Goal: Task Accomplishment & Management: Complete application form

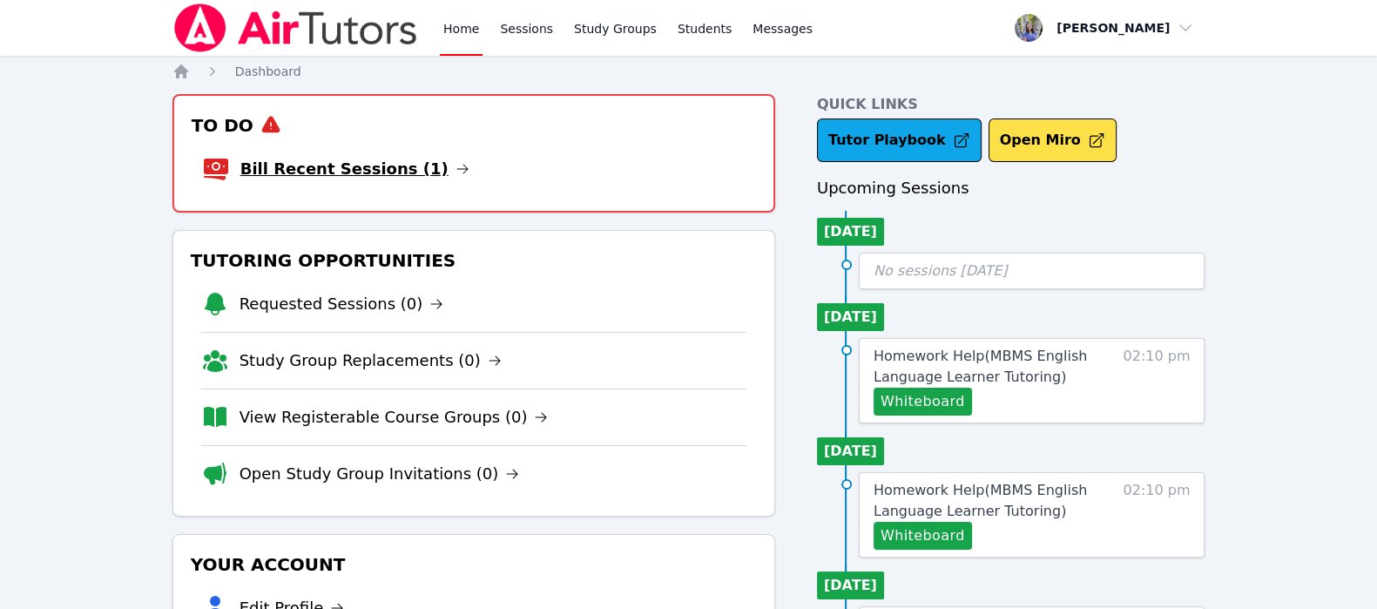
click at [296, 165] on link "Bill Recent Sessions (1)" at bounding box center [354, 169] width 229 height 24
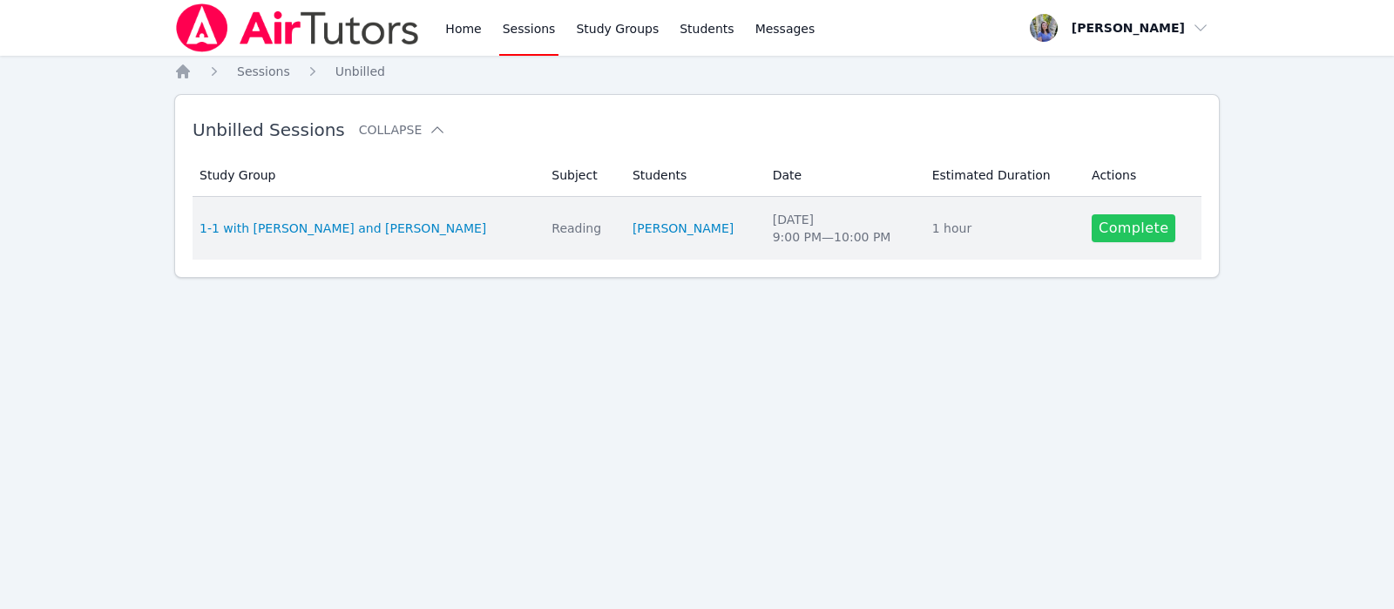
click at [1105, 231] on link "Complete" at bounding box center [1133, 228] width 84 height 28
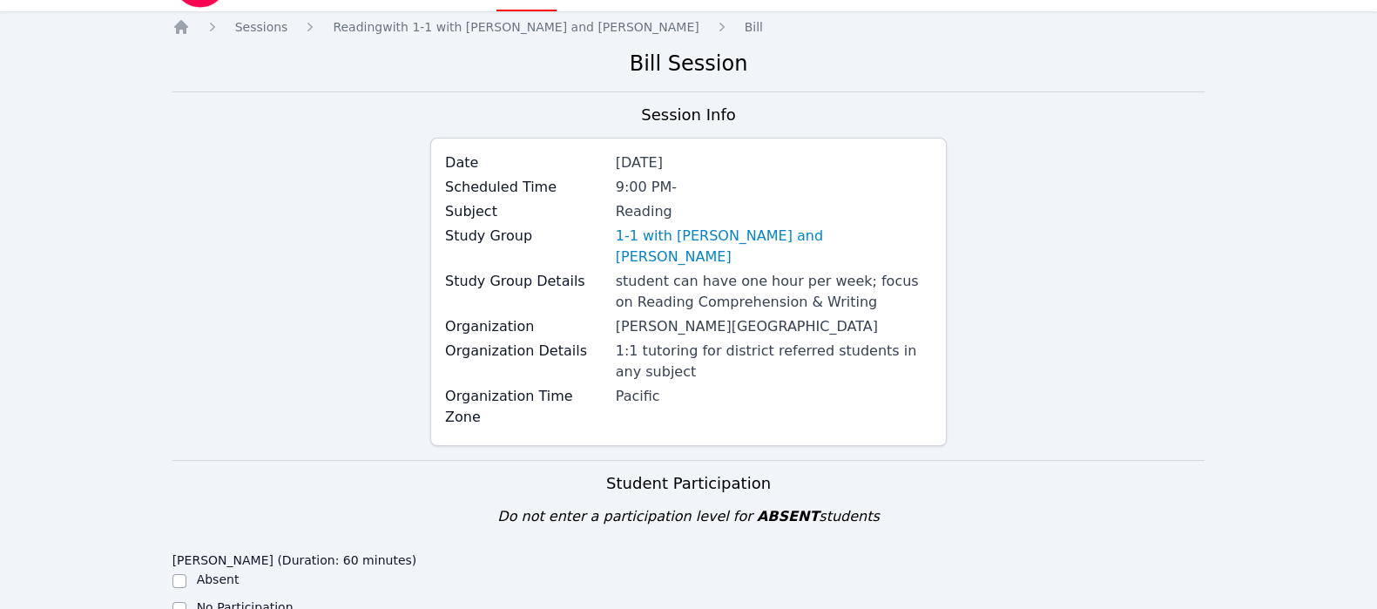
scroll to position [301, 0]
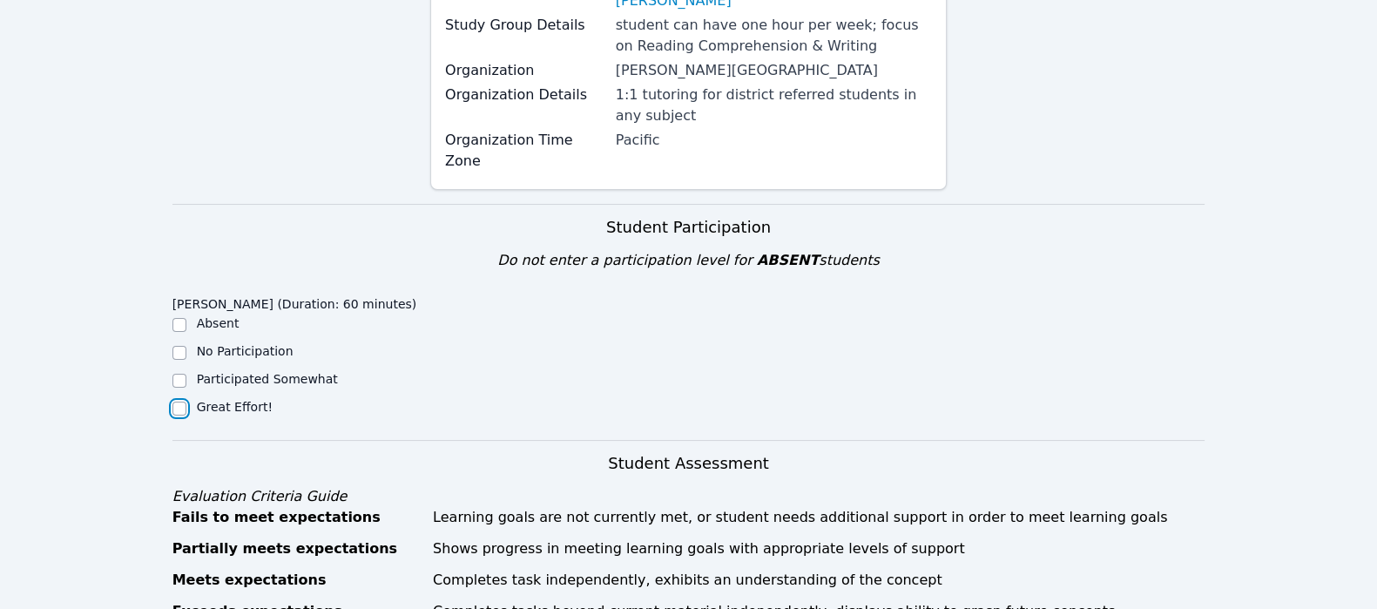
click at [179, 402] on input "Great Effort!" at bounding box center [179, 409] width 14 height 14
checkbox input "true"
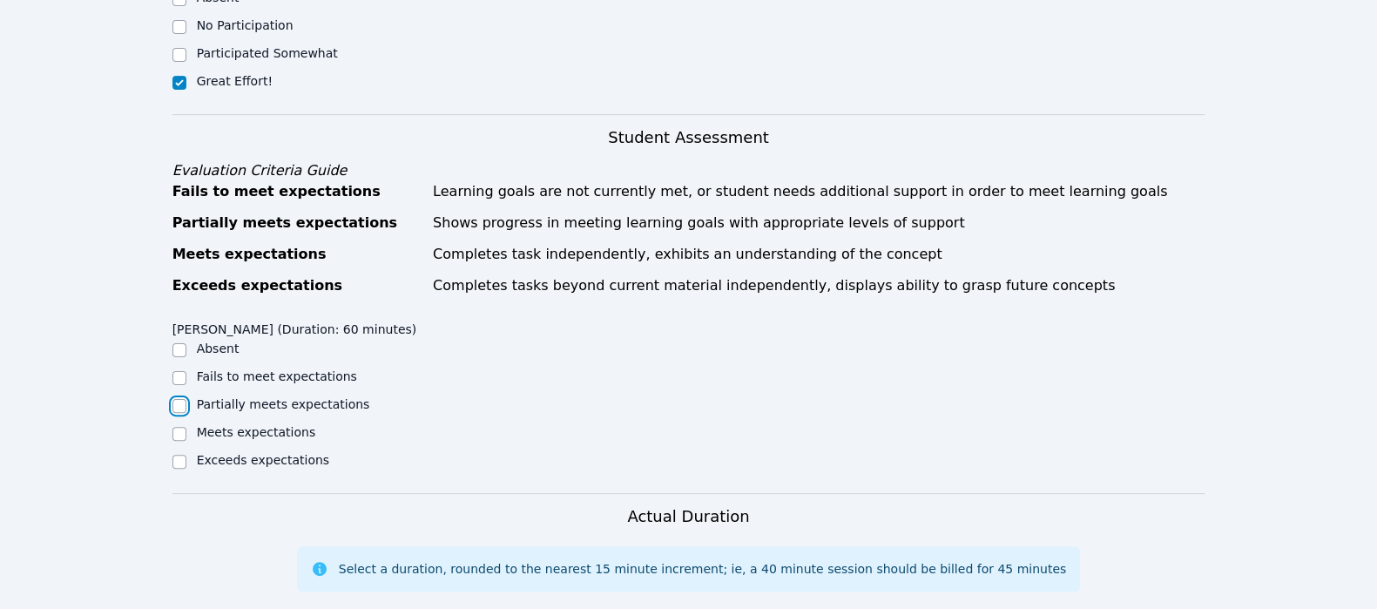
click at [179, 399] on input "Partially meets expectations" at bounding box center [179, 406] width 14 height 14
checkbox input "true"
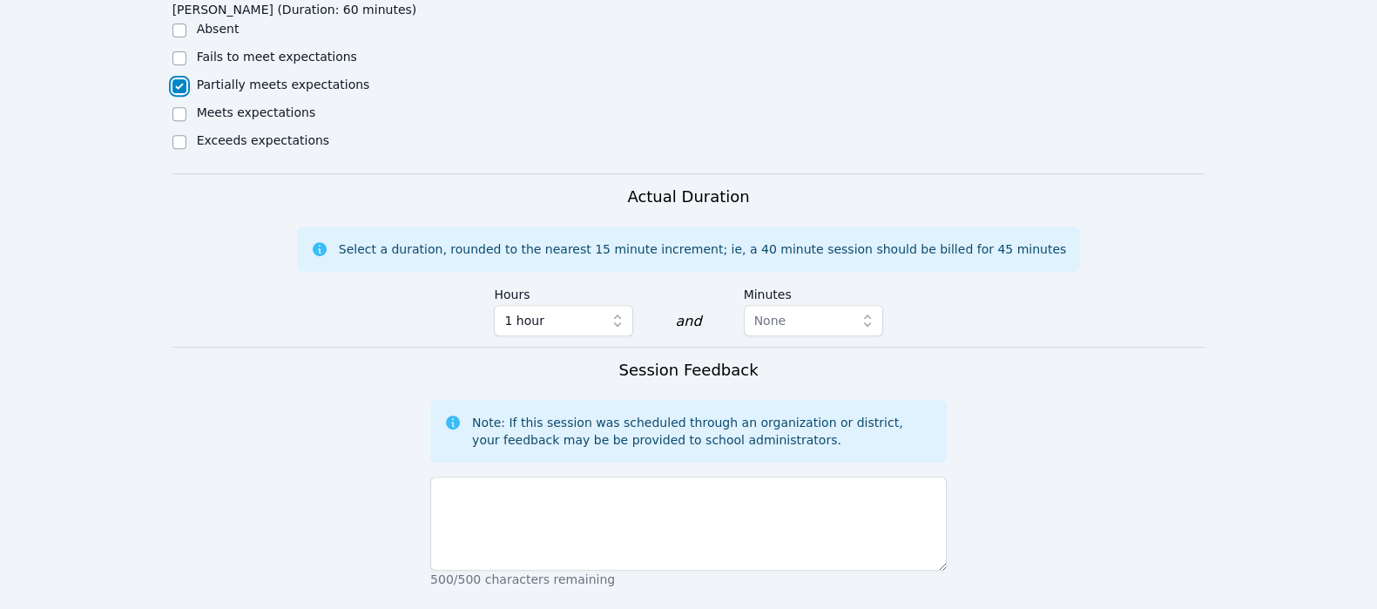
scroll to position [961, 0]
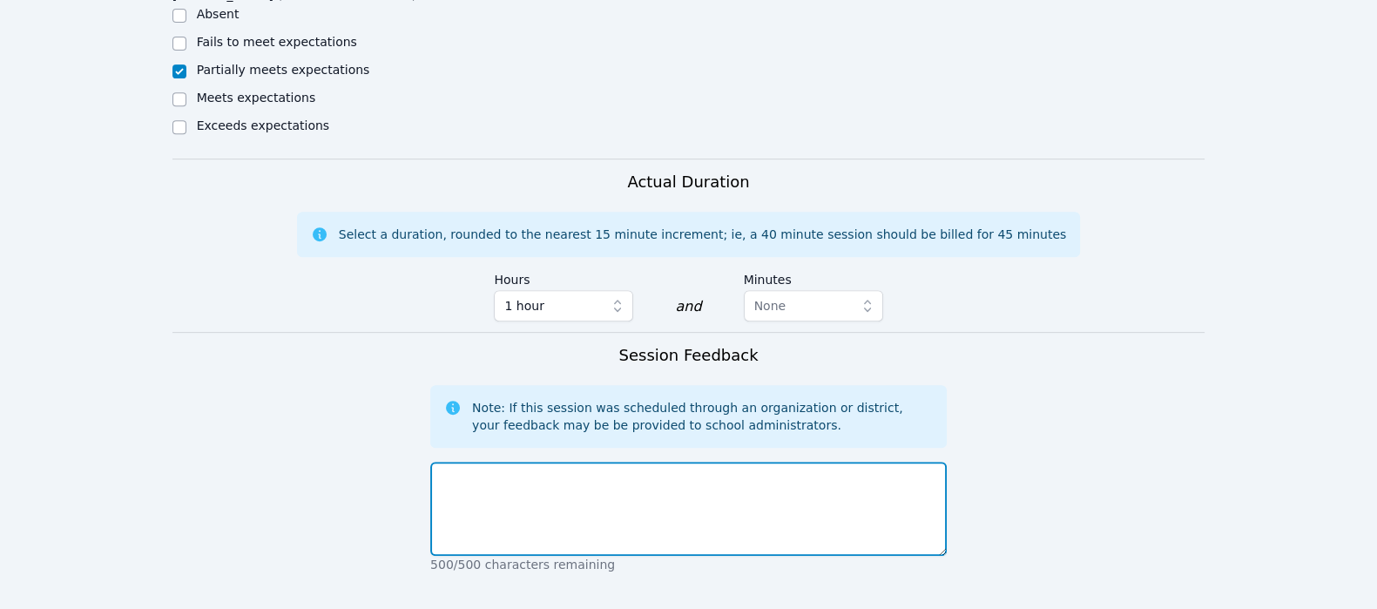
click at [444, 471] on textarea at bounding box center [688, 509] width 517 height 94
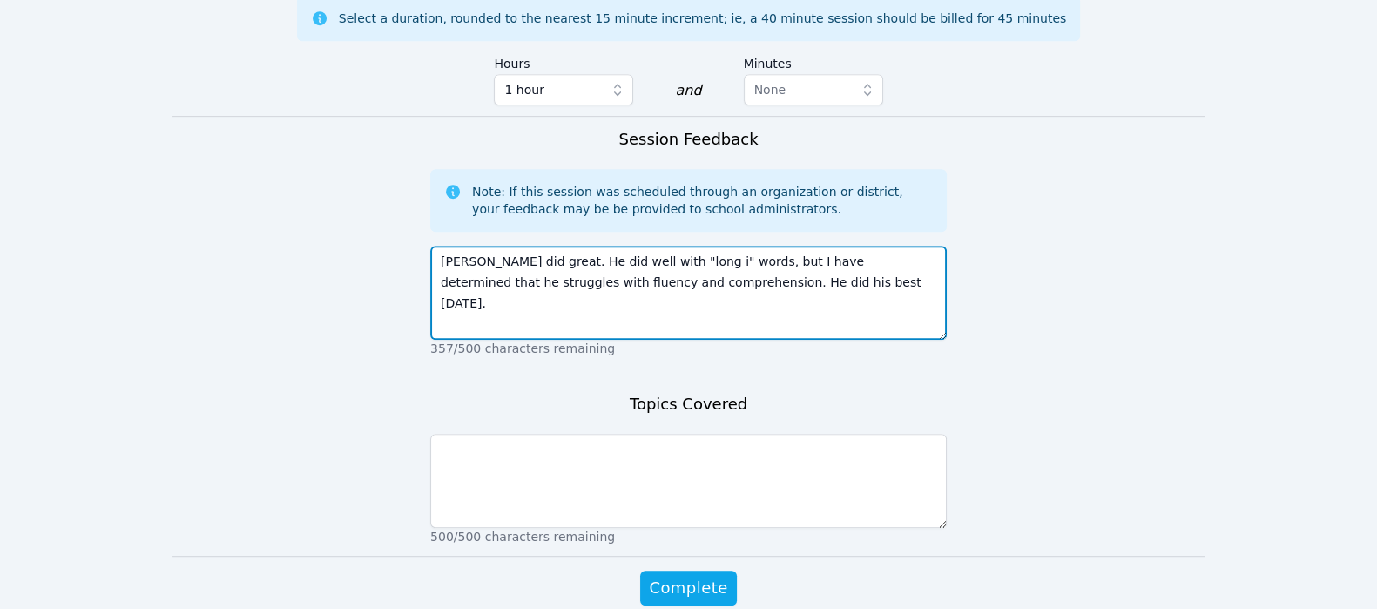
scroll to position [1212, 0]
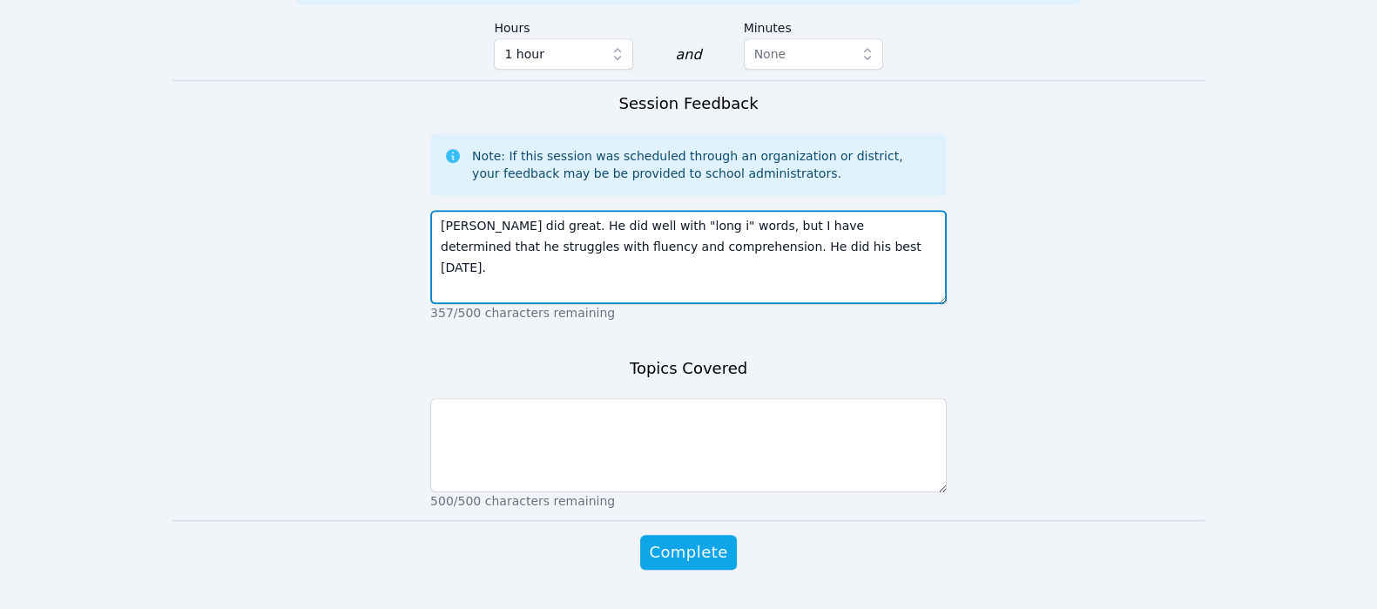
type textarea "Mark did great. He did well with "long i" words, but I have determined that he …"
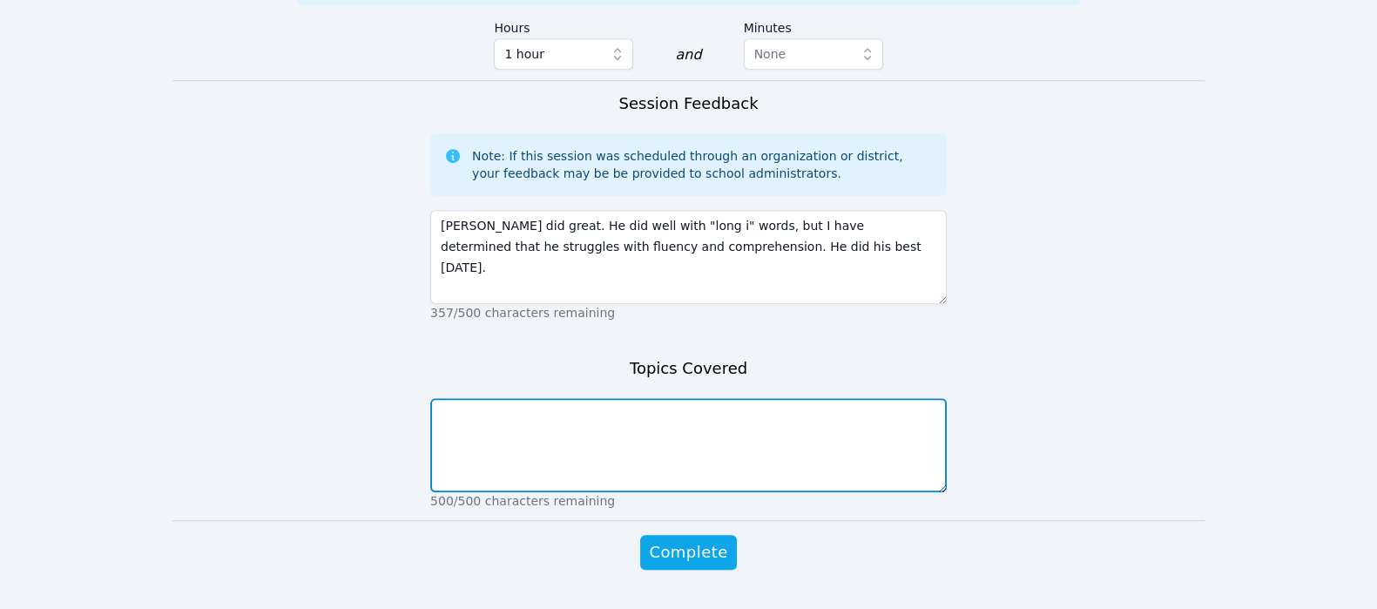
click at [807, 398] on textarea at bounding box center [688, 445] width 517 height 94
type textarea ""long i" reading comprehension"
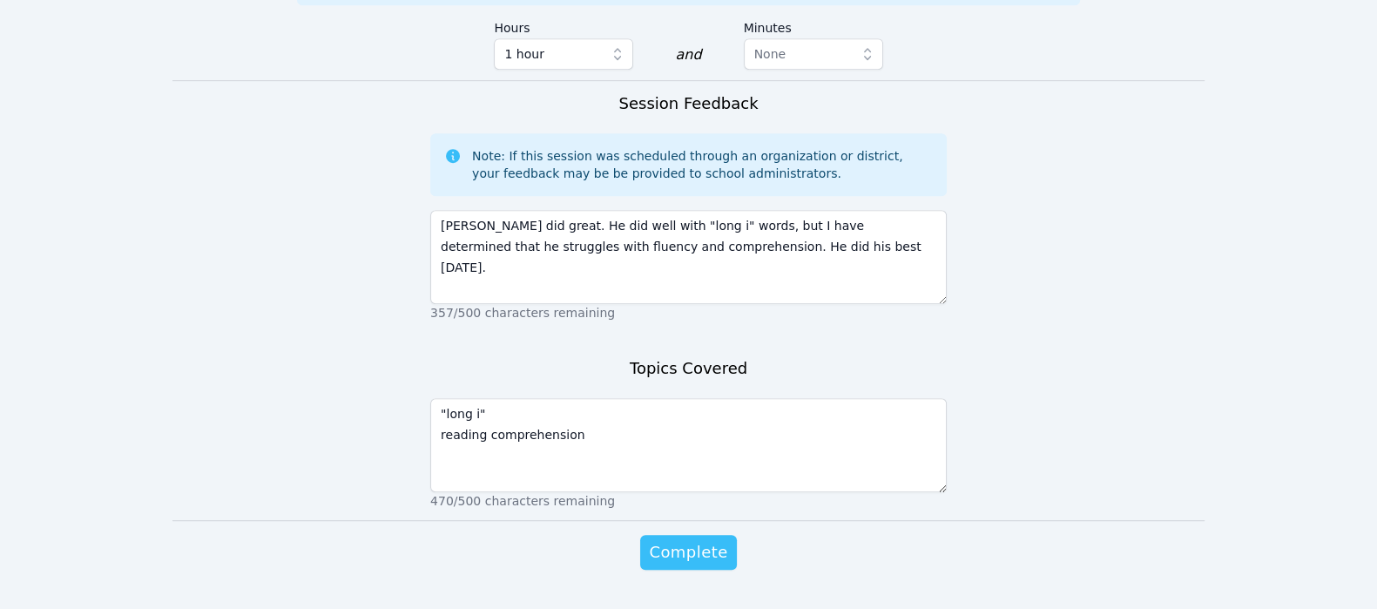
click at [708, 535] on button "Complete" at bounding box center [688, 552] width 96 height 35
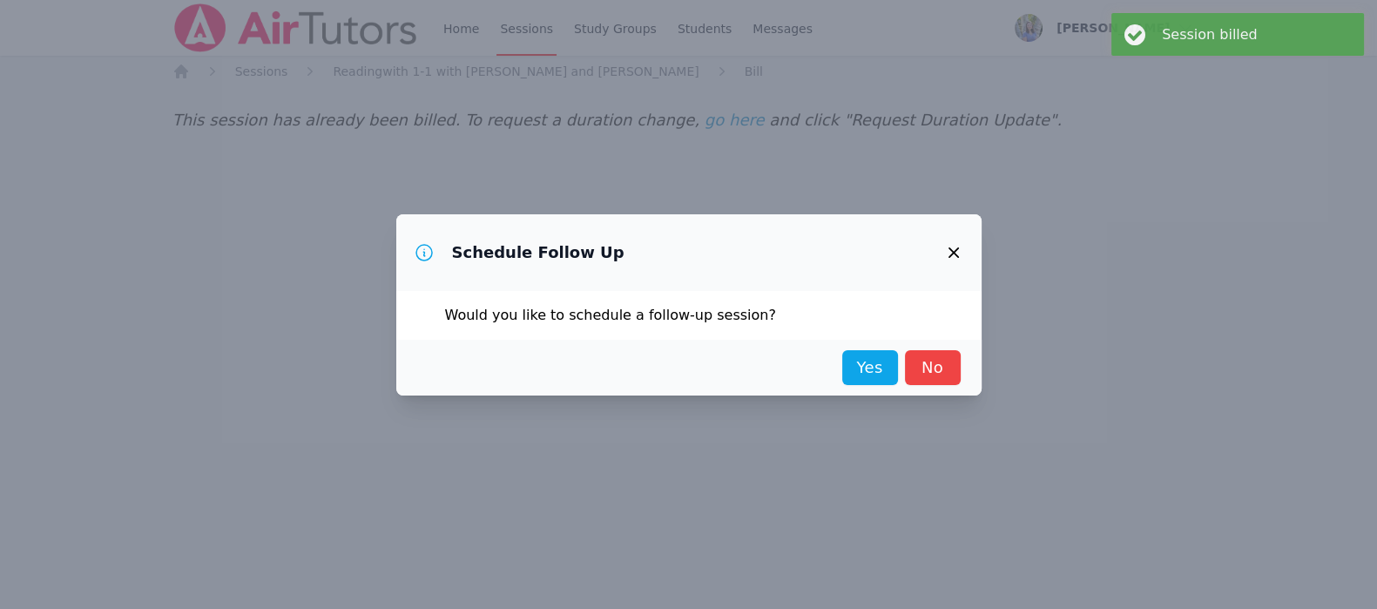
scroll to position [0, 0]
click at [869, 378] on link "Yes" at bounding box center [878, 367] width 56 height 35
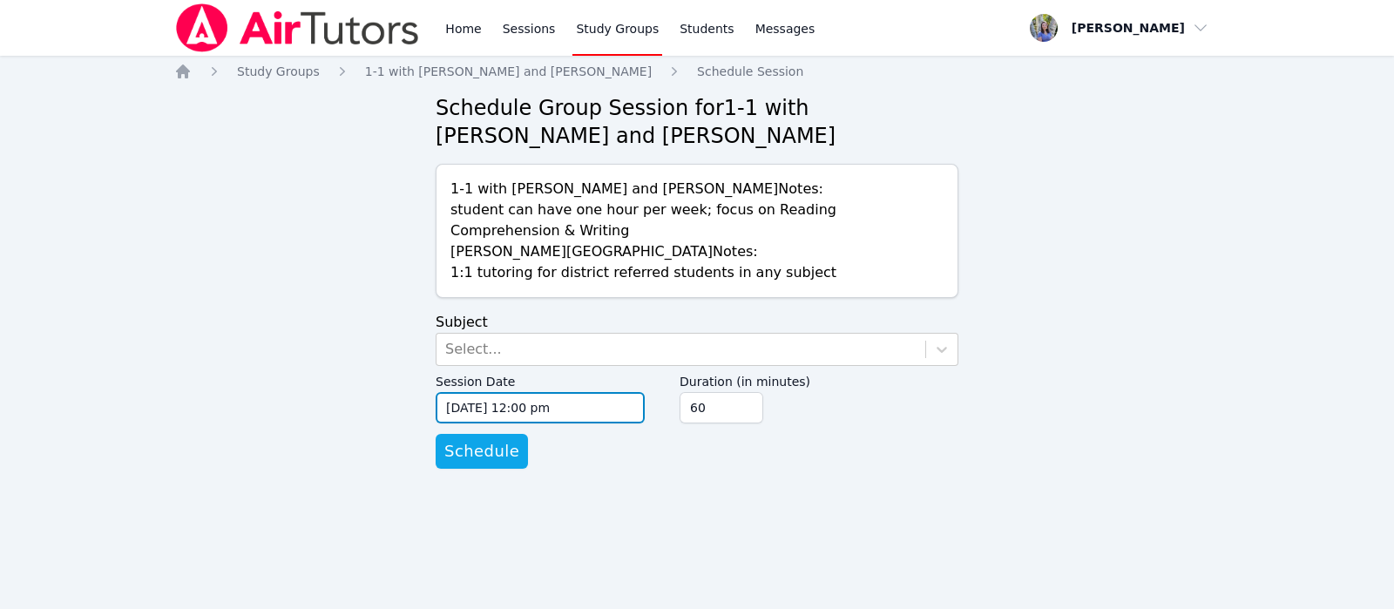
click at [457, 409] on input "09/04/2025 12:00 pm" at bounding box center [540, 407] width 209 height 31
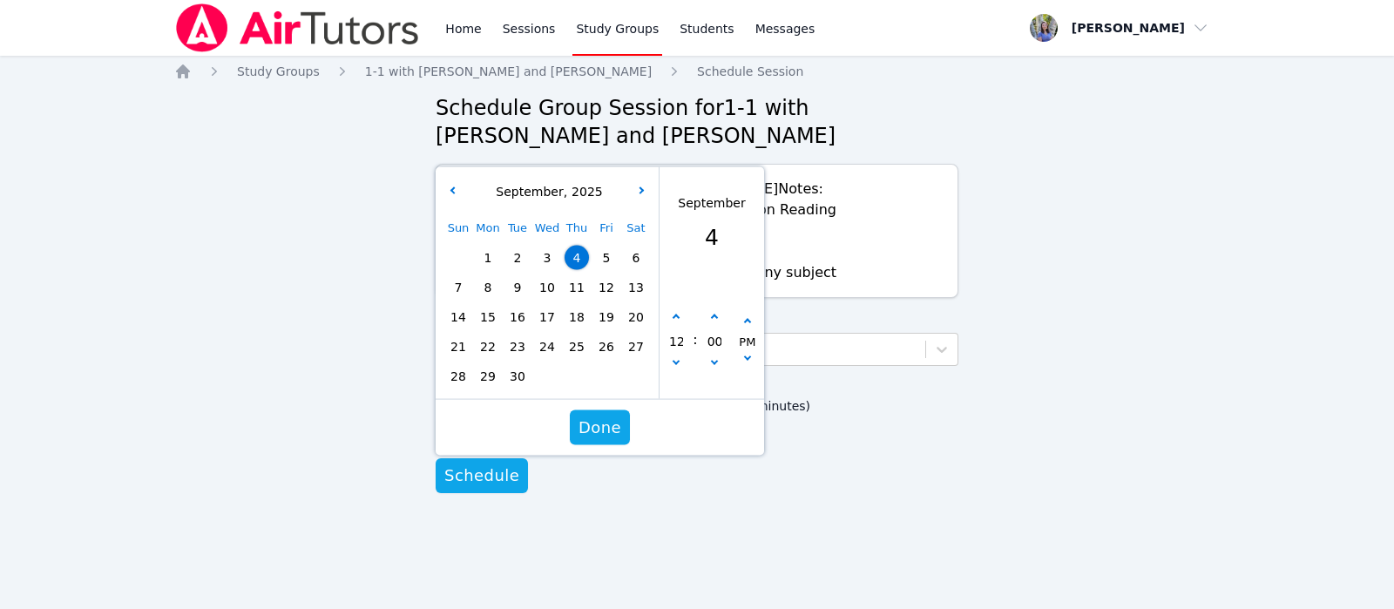
click at [571, 265] on div "Sun Mon Tue Wed Thu Fri Sat 1 2 3 4 5 6 7 8 9 10 11 12 13 14 15 16 17 18 19 20 …" at bounding box center [546, 302] width 207 height 178
click at [672, 315] on icon "button" at bounding box center [675, 317] width 7 height 7
type input "09/04/2025 01:00 pm"
type input "01"
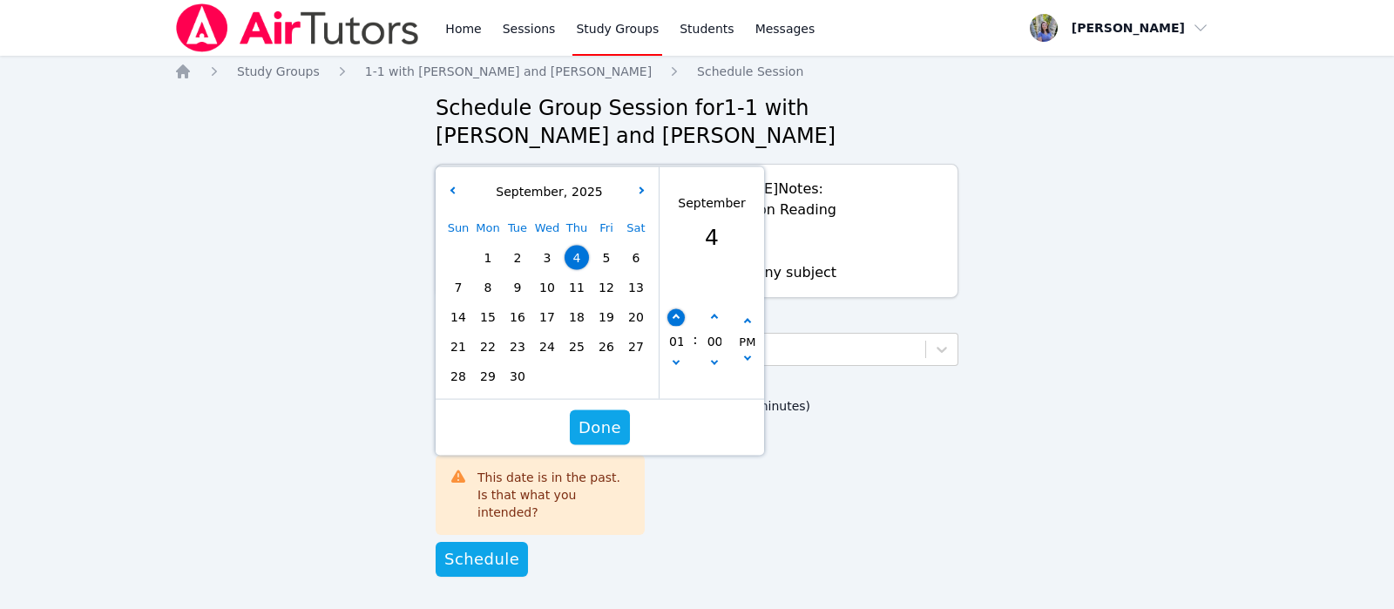
click at [672, 315] on icon "button" at bounding box center [675, 317] width 7 height 7
type input "09/04/2025 02:00 pm"
type input "02"
click at [672, 315] on icon "button" at bounding box center [675, 317] width 7 height 7
type input "09/04/2025 03:00 pm"
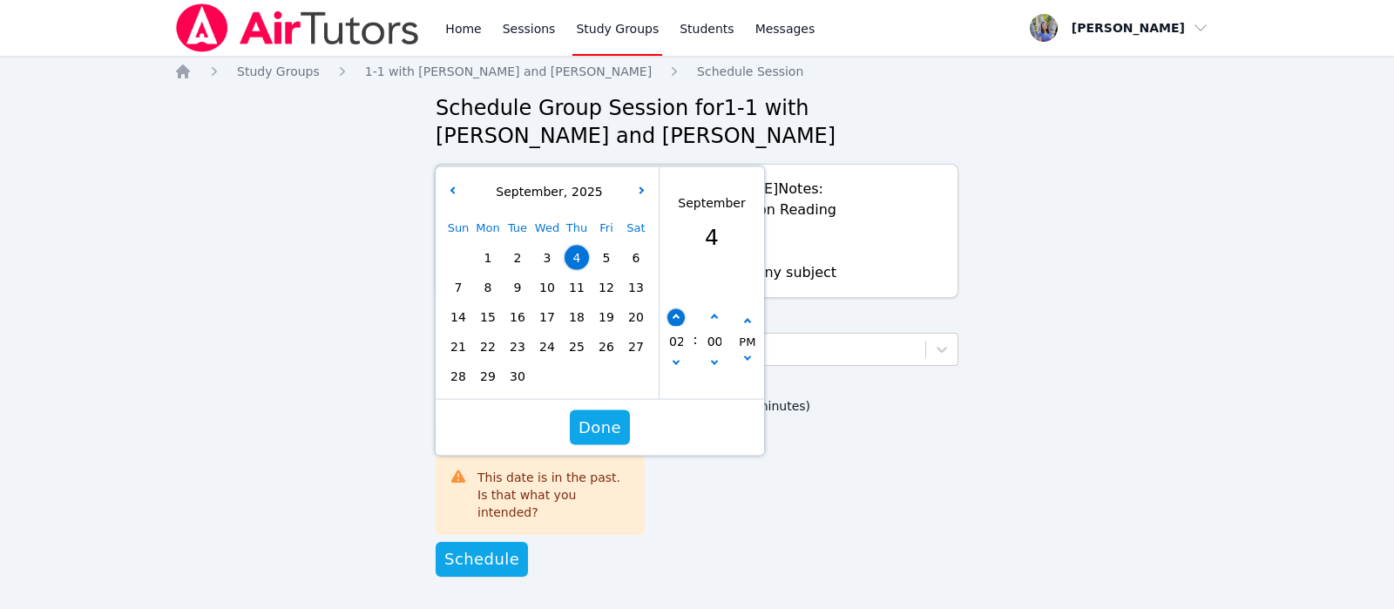
type input "03"
click at [672, 315] on icon "button" at bounding box center [675, 317] width 7 height 7
type input "09/04/2025 04:00 pm"
type input "04"
click at [672, 315] on icon "button" at bounding box center [675, 317] width 7 height 7
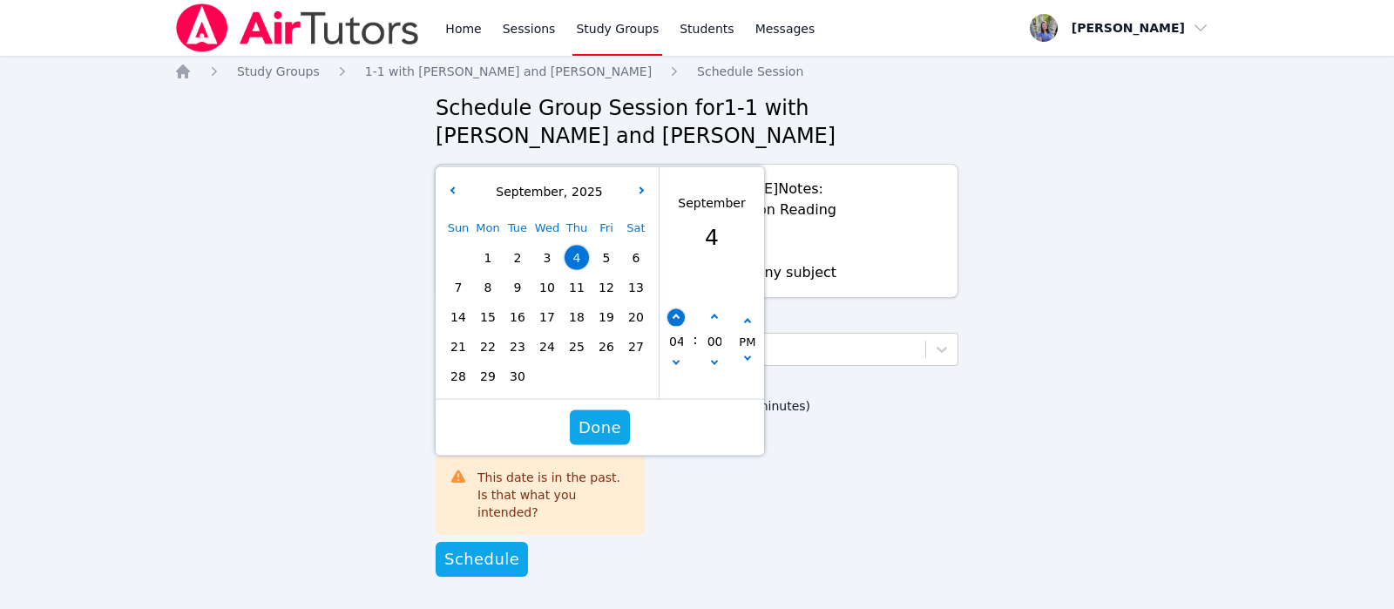
type input "09/04/2025 05:00 pm"
type input "05"
click at [672, 315] on icon "button" at bounding box center [675, 317] width 7 height 7
type input "09/04/2025 06:00 pm"
type input "06"
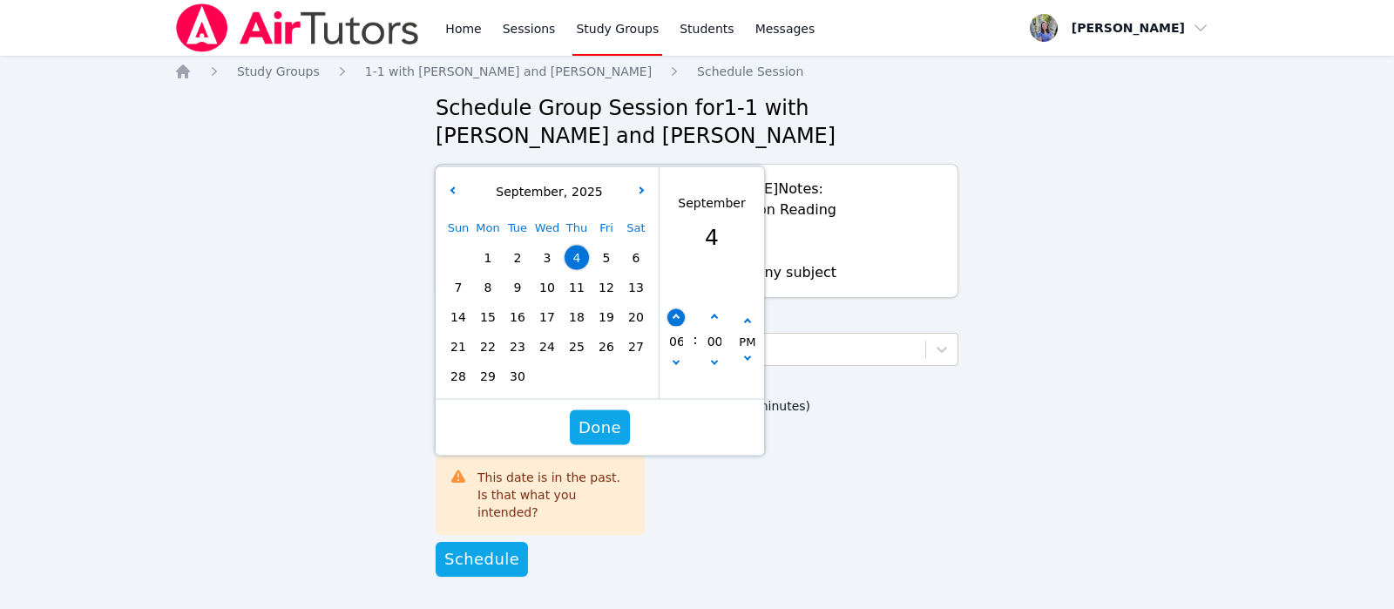
click at [672, 315] on icon "button" at bounding box center [675, 317] width 7 height 7
type input "09/04/2025 07:00 pm"
type input "07"
click at [672, 315] on icon "button" at bounding box center [675, 317] width 7 height 7
type input "09/04/2025 08:00 pm"
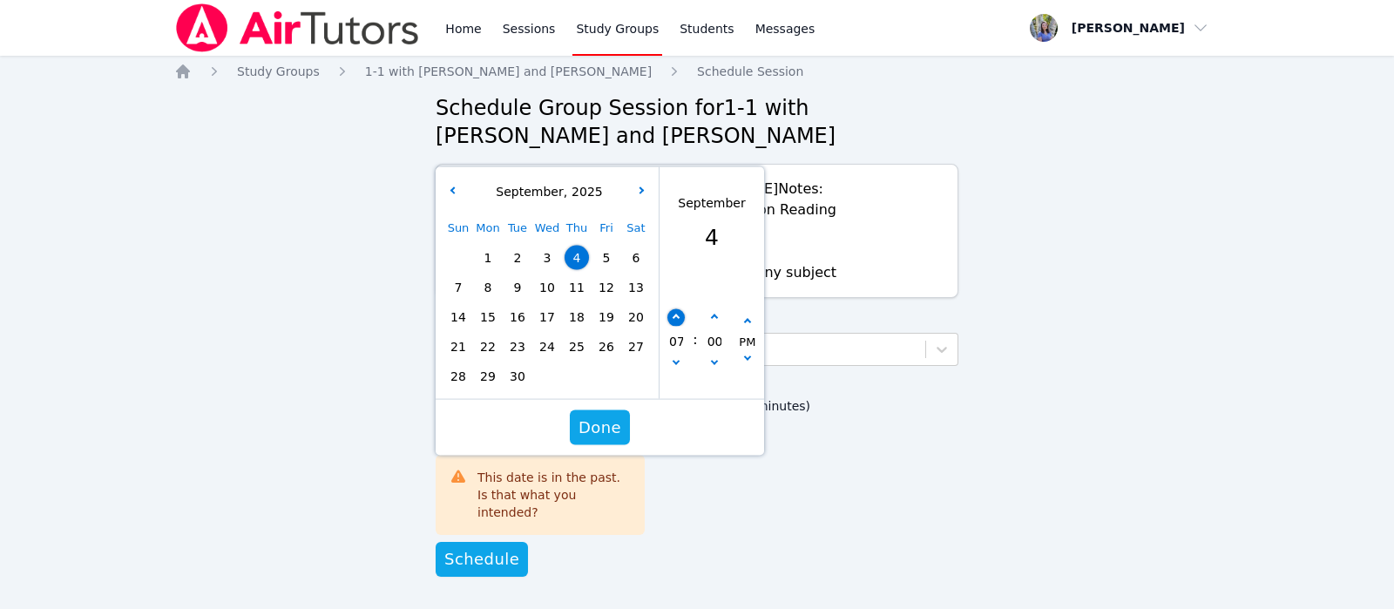
type input "08"
click at [672, 315] on icon "button" at bounding box center [675, 317] width 7 height 7
type input "09/04/2025 09:00 pm"
type input "09"
click at [584, 289] on span "11" at bounding box center [576, 287] width 24 height 24
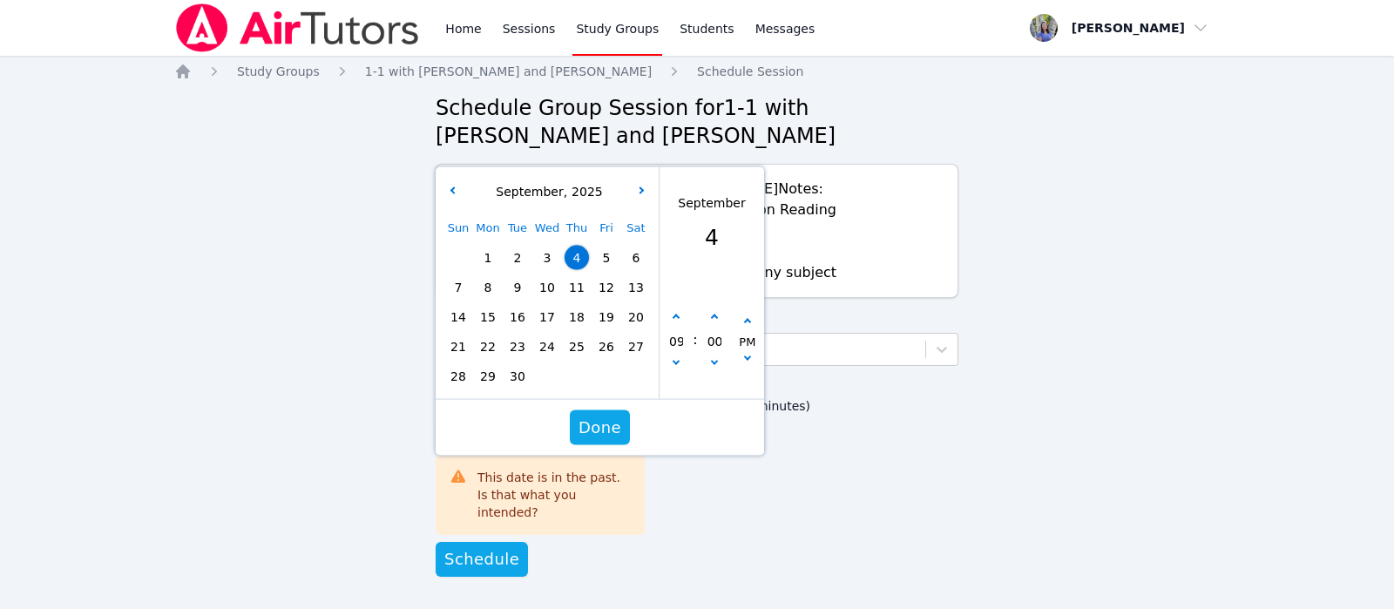
type input "09/11/2025 09:00 pm"
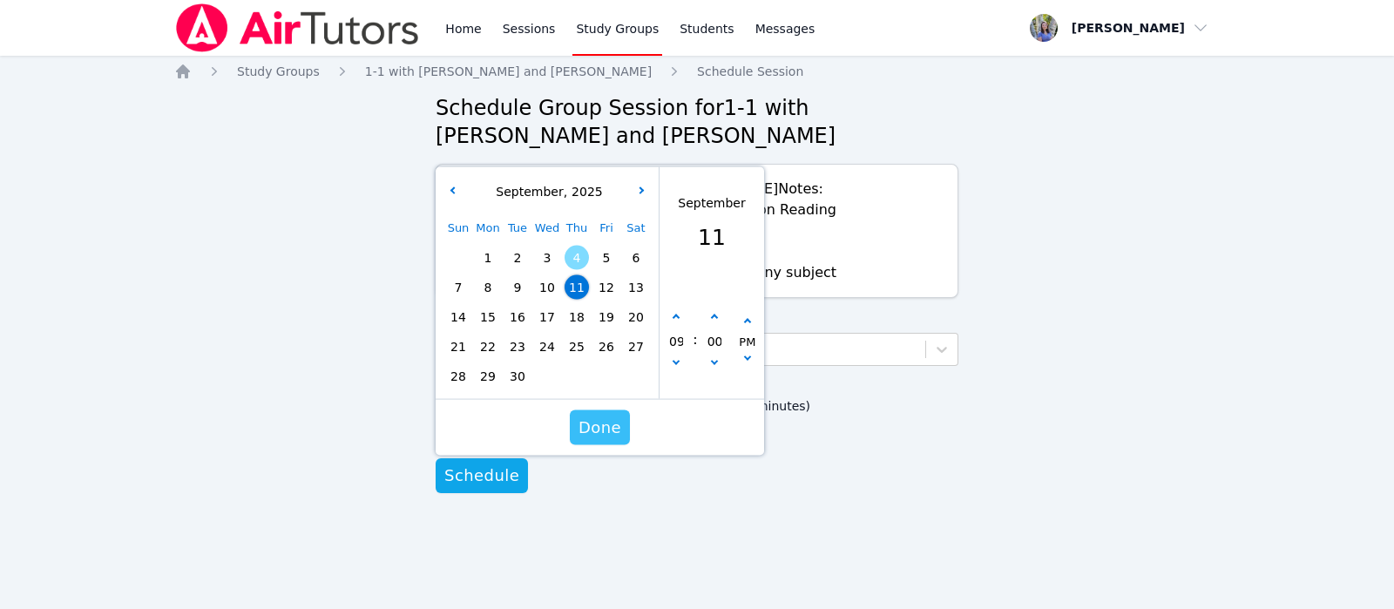
click at [601, 419] on span "Done" at bounding box center [599, 427] width 43 height 24
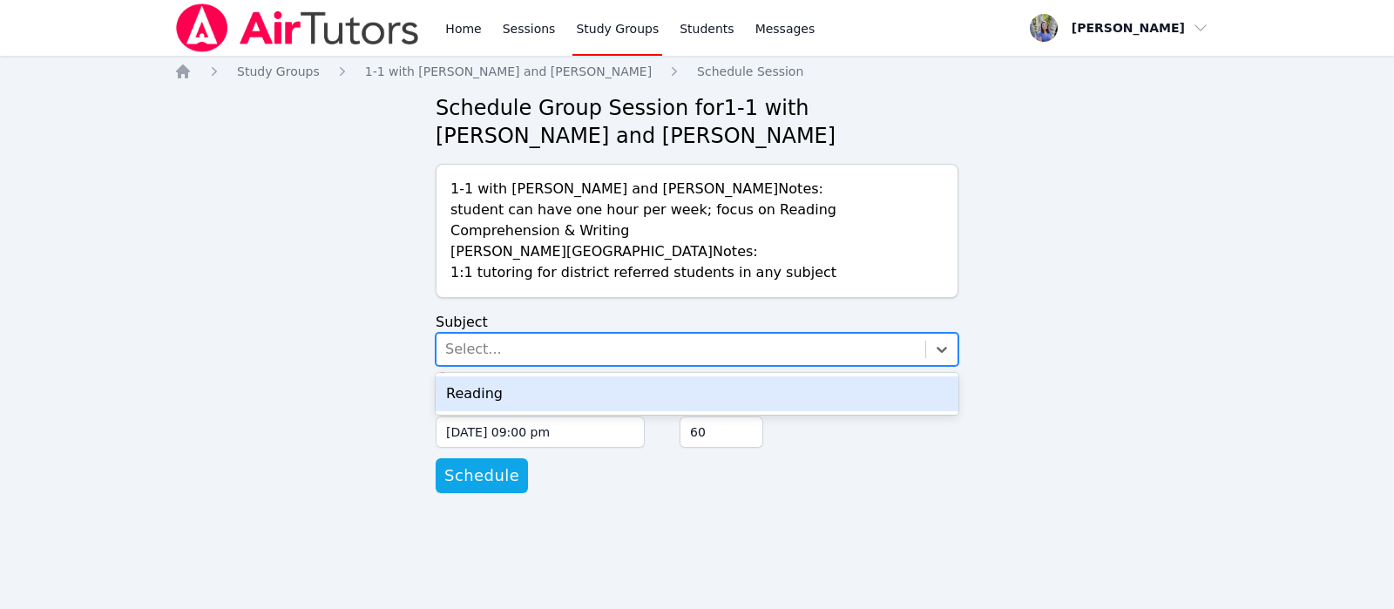
click at [604, 355] on div "Select..." at bounding box center [680, 349] width 489 height 31
click at [610, 402] on div "Reading" at bounding box center [697, 393] width 523 height 35
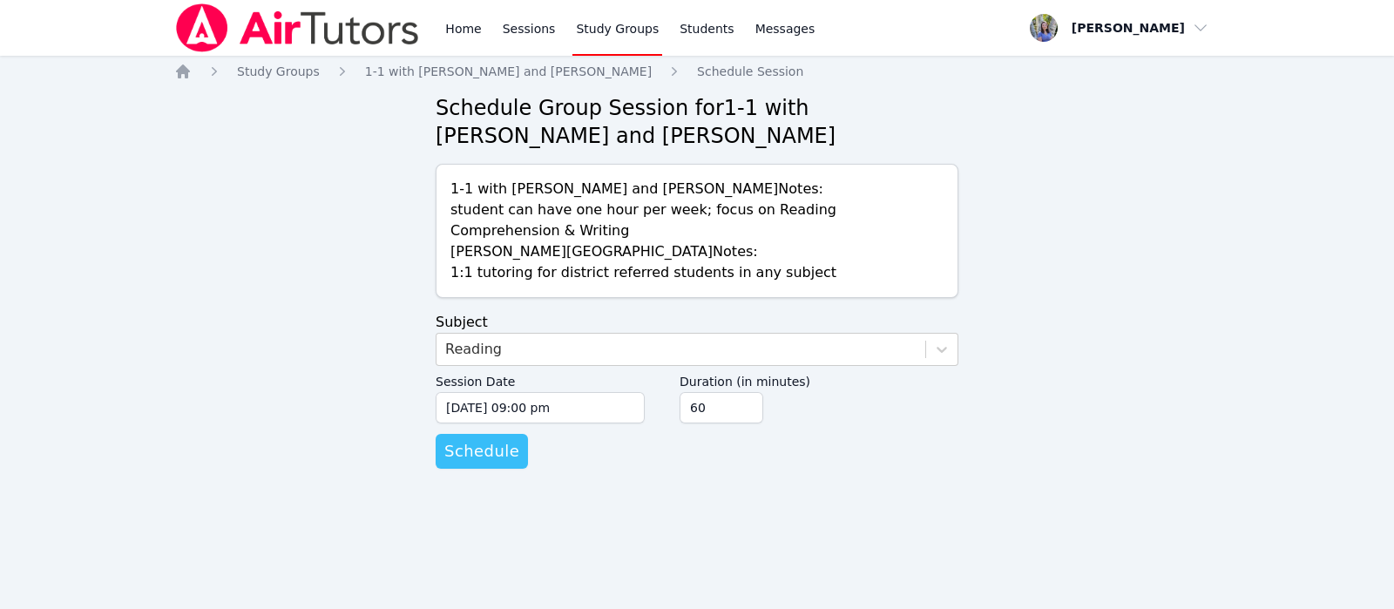
click at [496, 449] on span "Schedule" at bounding box center [481, 451] width 75 height 24
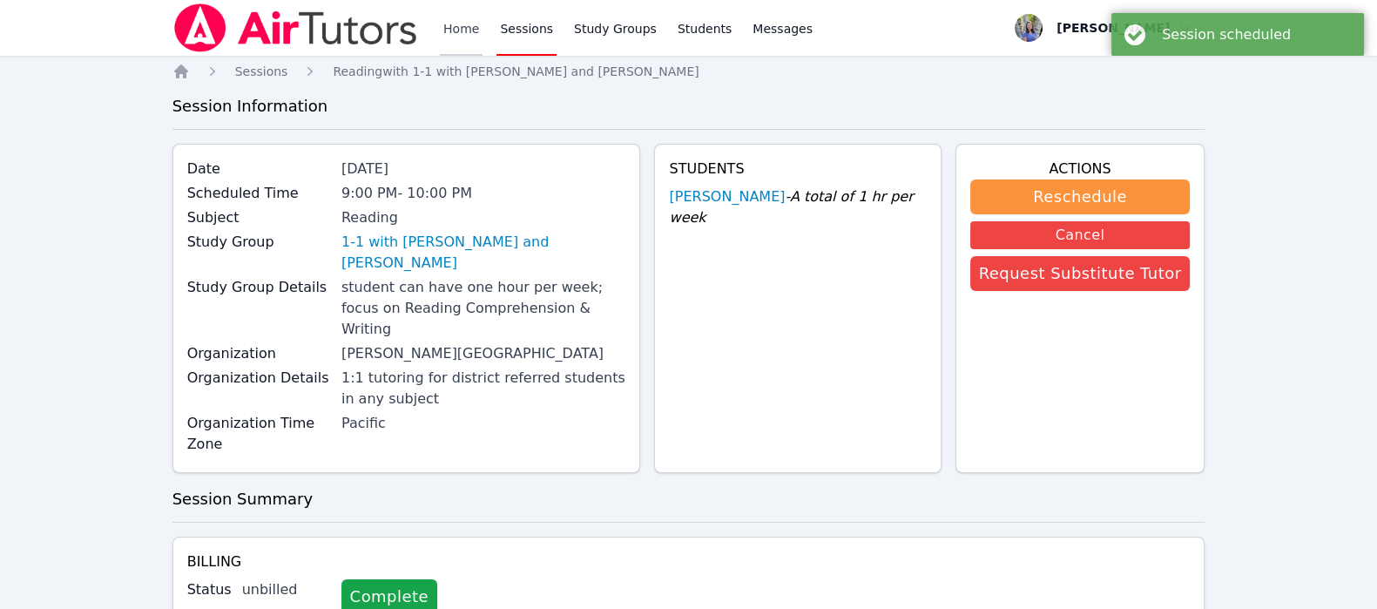
click at [475, 28] on link "Home" at bounding box center [461, 28] width 43 height 56
